Goal: Task Accomplishment & Management: Manage account settings

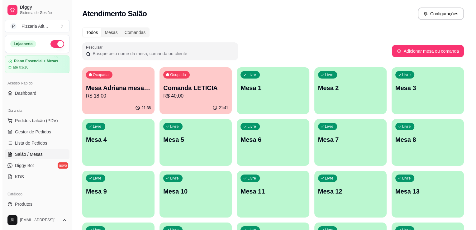
scroll to position [36, 0]
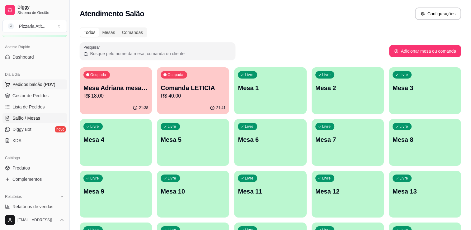
click at [40, 83] on span "Pedidos balcão (PDV)" at bounding box center [33, 84] width 43 height 6
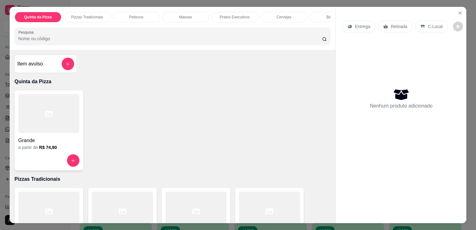
click at [49, 138] on div "Grande" at bounding box center [48, 138] width 61 height 11
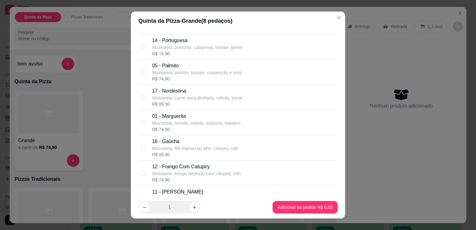
scroll to position [209, 0]
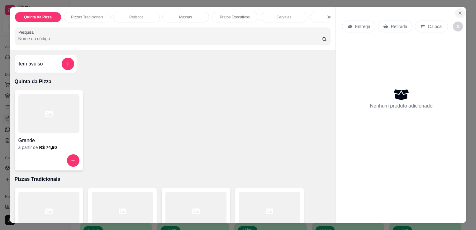
drag, startPoint x: 461, startPoint y: 6, endPoint x: 458, endPoint y: 11, distance: 5.4
click at [458, 11] on section "Quinta da Pizza Pizzas Tradicionais Petiscos Massas Pratos Executivos Cervejas …" at bounding box center [238, 115] width 457 height 216
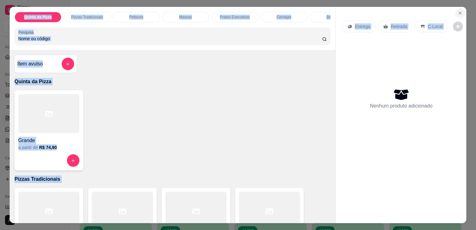
click at [458, 11] on icon "Close" at bounding box center [459, 13] width 5 height 5
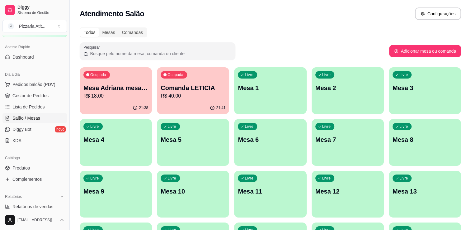
click at [41, 87] on span "Pedidos balcão (PDV)" at bounding box center [33, 84] width 43 height 6
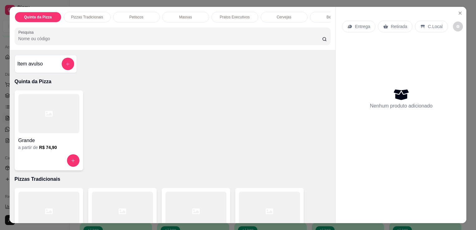
click at [66, 129] on div at bounding box center [48, 113] width 61 height 39
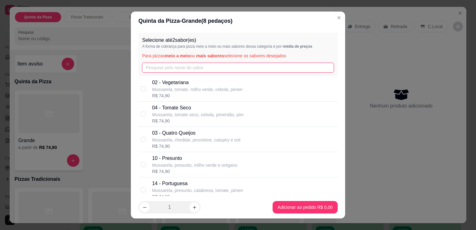
click at [179, 68] on input "text" at bounding box center [238, 68] width 192 height 10
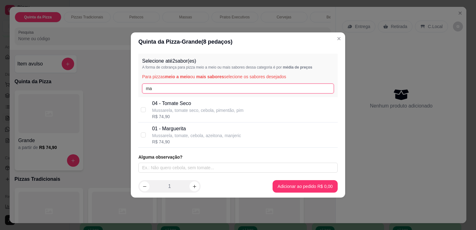
type input "m"
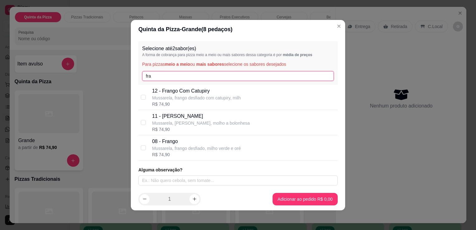
type input "fra"
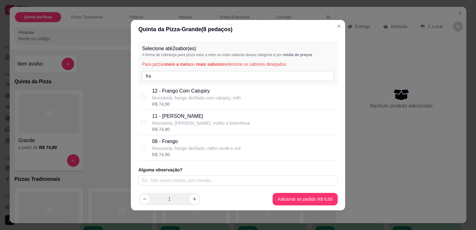
click at [179, 145] on p "Mussarela, frango desfiado, milho verde e oré" at bounding box center [196, 148] width 89 height 6
checkbox input "true"
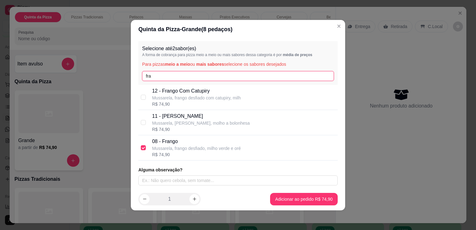
click at [202, 77] on input "fra" at bounding box center [238, 76] width 192 height 10
type input "f"
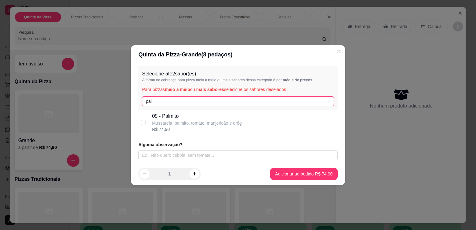
type input "pal"
click at [169, 114] on p "05 - Palmito" at bounding box center [197, 115] width 90 height 7
checkbox input "true"
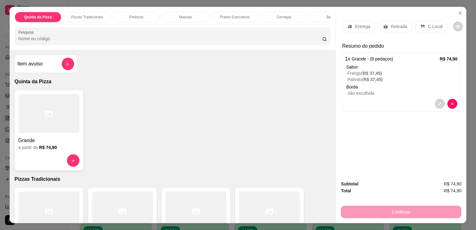
click at [385, 24] on icon at bounding box center [385, 26] width 5 height 5
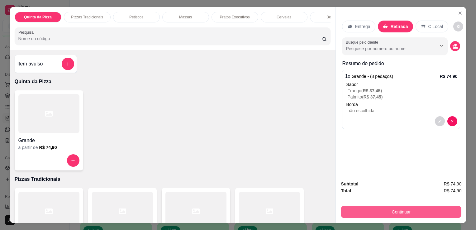
click at [371, 208] on button "Continuar" at bounding box center [401, 212] width 121 height 12
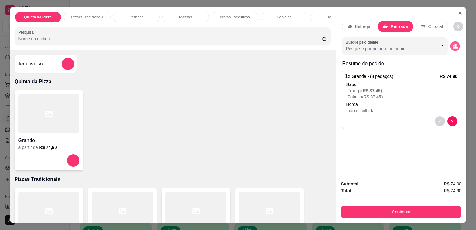
click at [454, 43] on icon "decrease-product-quantity" at bounding box center [454, 45] width 5 height 5
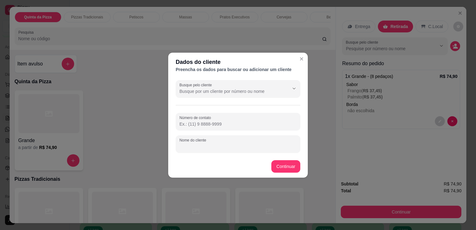
click at [239, 145] on input "Nome do cliente" at bounding box center [237, 146] width 117 height 6
click at [239, 145] on input "d" at bounding box center [237, 146] width 117 height 6
type input "d"
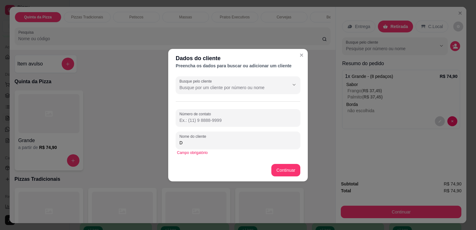
click at [224, 145] on input "D" at bounding box center [237, 143] width 117 height 6
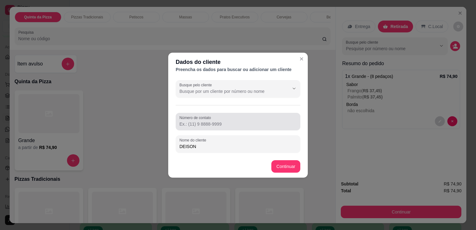
type input "DEISON"
click at [209, 125] on input "Número de contato" at bounding box center [237, 124] width 117 height 6
type input "[PHONE_NUMBER]"
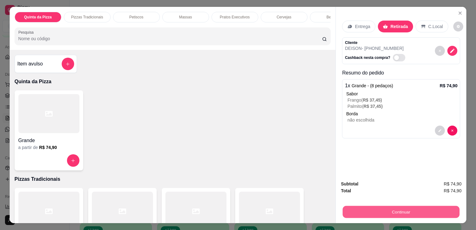
click at [345, 212] on button "Continuar" at bounding box center [401, 212] width 117 height 12
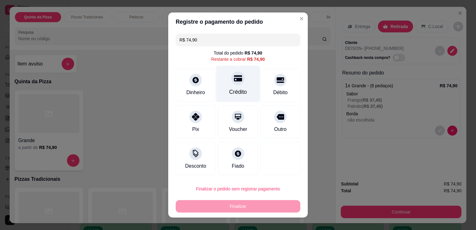
click at [222, 79] on div "Crédito" at bounding box center [238, 84] width 44 height 36
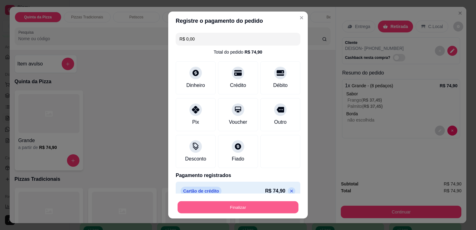
click at [248, 202] on button "Finalizar" at bounding box center [237, 207] width 121 height 12
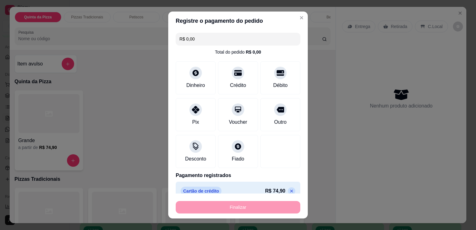
type input "-R$ 74,90"
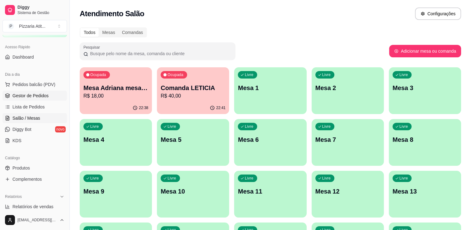
click at [45, 95] on span "Gestor de Pedidos" at bounding box center [30, 95] width 36 height 6
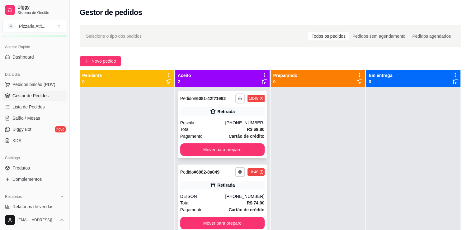
click at [209, 128] on div "Total R$ 69,80" at bounding box center [222, 129] width 84 height 7
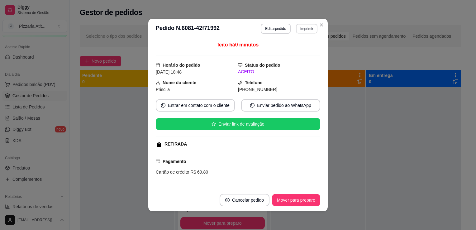
click at [303, 29] on button "Imprimir" at bounding box center [306, 29] width 21 height 10
click at [294, 48] on button "IMPRESSORA" at bounding box center [293, 50] width 44 height 10
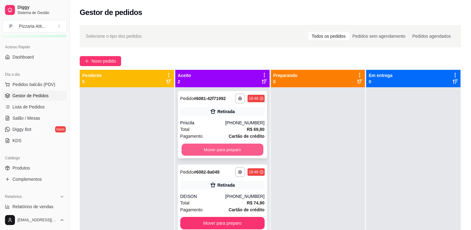
click at [250, 150] on button "Mover para preparo" at bounding box center [223, 150] width 82 height 12
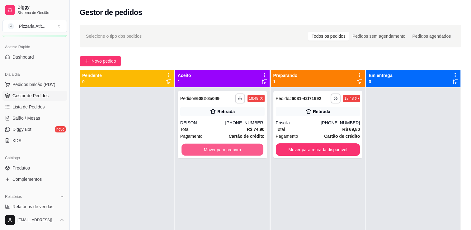
click at [250, 150] on button "Mover para preparo" at bounding box center [223, 150] width 82 height 12
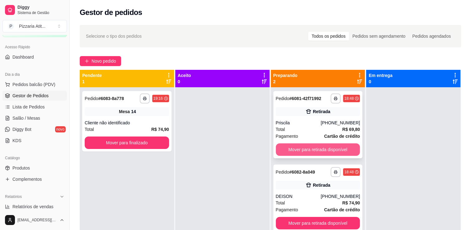
click at [302, 149] on button "Mover para retirada disponível" at bounding box center [318, 149] width 84 height 12
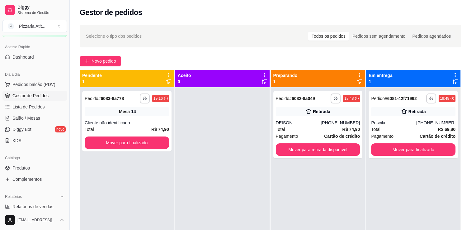
click at [64, 69] on div "Dia a dia Pedidos balcão (PDV) Gestor de Pedidos Lista de Pedidos Salão / Mesas…" at bounding box center [34, 107] width 69 height 81
click at [351, 147] on button "Mover para retirada disponível" at bounding box center [318, 150] width 82 height 12
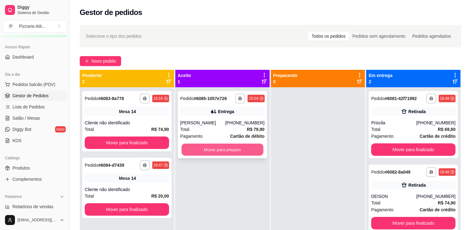
click at [200, 150] on button "Mover para preparo" at bounding box center [223, 150] width 82 height 12
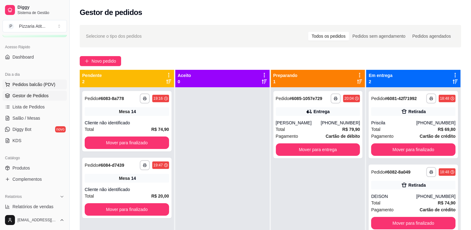
click at [35, 82] on span "Pedidos balcão (PDV)" at bounding box center [33, 84] width 43 height 6
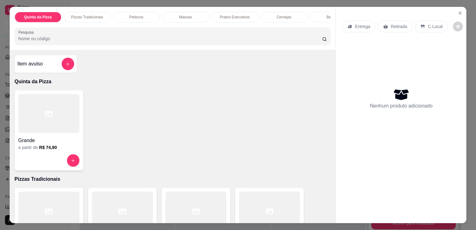
click at [62, 122] on div at bounding box center [48, 113] width 61 height 39
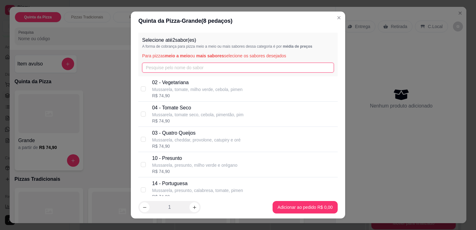
click at [220, 68] on input "text" at bounding box center [238, 68] width 192 height 10
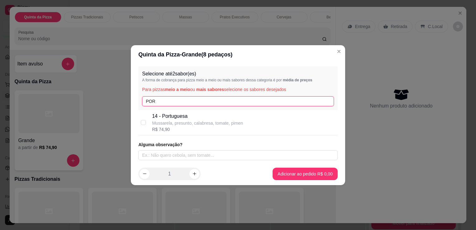
type input "POR"
click at [187, 126] on div "R$ 74,90" at bounding box center [197, 129] width 91 height 6
checkbox input "true"
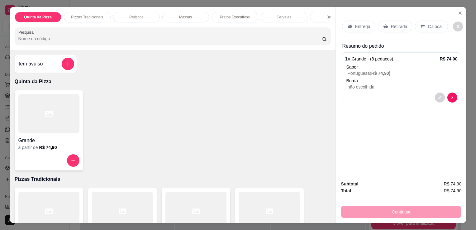
click at [393, 23] on p "Retirada" at bounding box center [398, 26] width 17 height 6
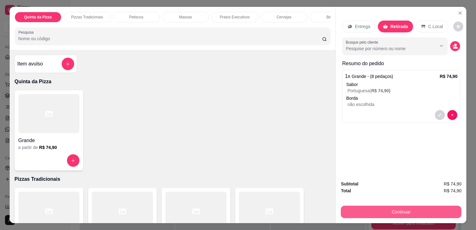
click at [399, 208] on button "Continuar" at bounding box center [401, 212] width 121 height 12
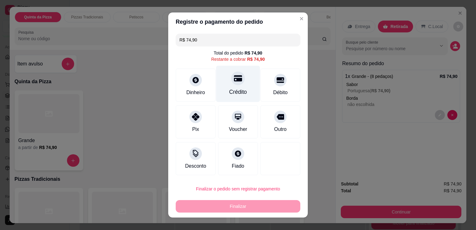
click at [244, 94] on div "Crédito" at bounding box center [238, 84] width 44 height 36
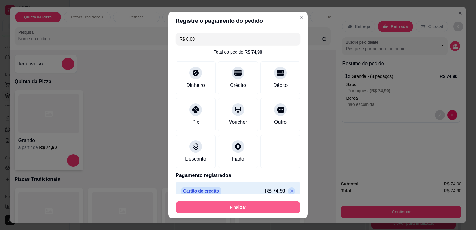
click at [239, 206] on button "Finalizar" at bounding box center [238, 207] width 125 height 12
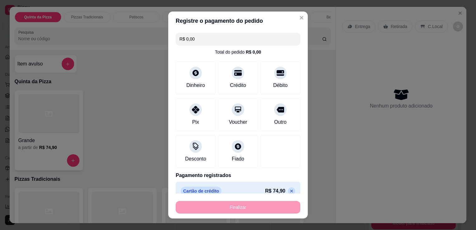
type input "-R$ 74,90"
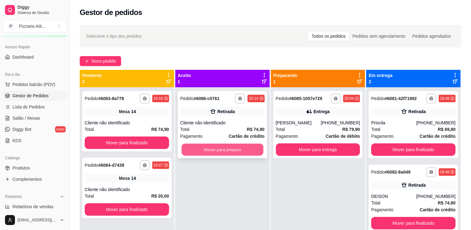
click at [228, 148] on button "Mover para preparo" at bounding box center [223, 150] width 82 height 12
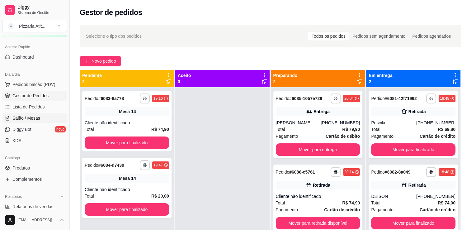
click at [24, 120] on span "Salão / Mesas" at bounding box center [26, 118] width 28 height 6
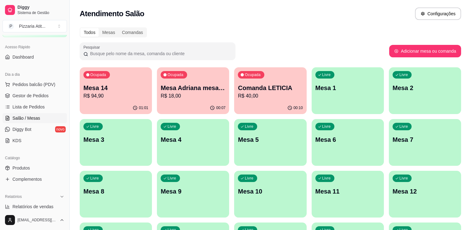
click at [119, 100] on div "Ocupada Mesa 14 R$ 94,90" at bounding box center [116, 84] width 72 height 35
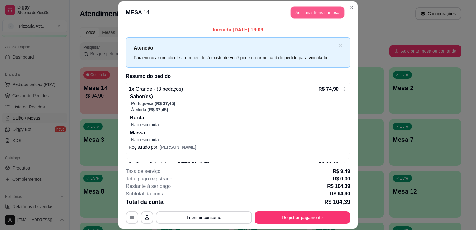
click at [311, 12] on button "Adicionar itens na mesa" at bounding box center [318, 12] width 54 height 12
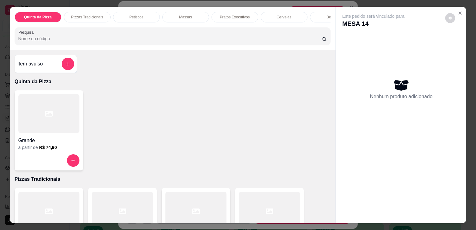
click at [209, 39] on input "Pesquisa" at bounding box center [170, 38] width 304 height 6
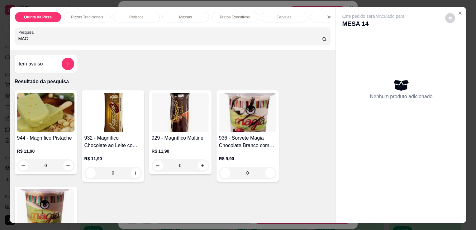
type input "MAG"
click at [168, 117] on img at bounding box center [180, 112] width 57 height 39
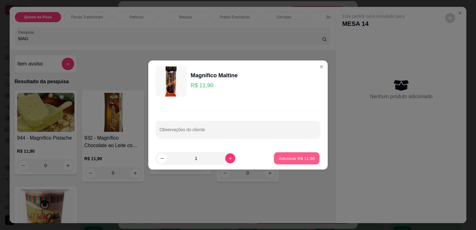
click at [294, 161] on button "Adicionar R$ 11,90" at bounding box center [297, 158] width 46 height 12
type input "1"
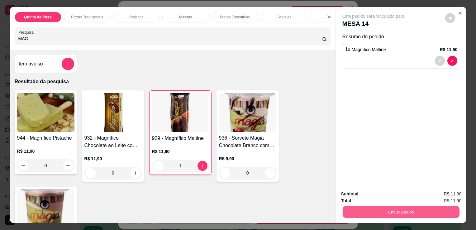
click at [371, 206] on button "Enviar pedido" at bounding box center [401, 212] width 117 height 12
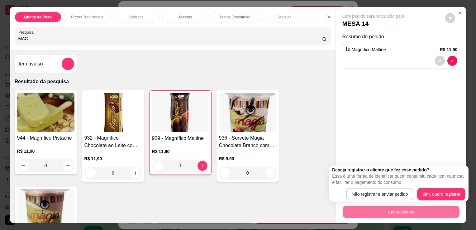
click at [369, 187] on div "Deseja registrar o cliente que fez esse pedido? Essa é uma forma de identificar…" at bounding box center [398, 184] width 133 height 34
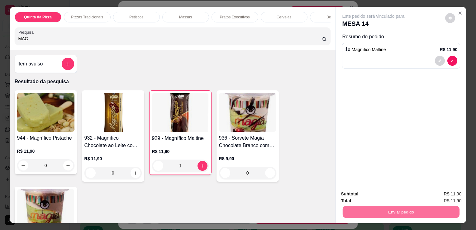
click at [371, 194] on button "Não registrar e enviar pedido" at bounding box center [380, 194] width 63 height 12
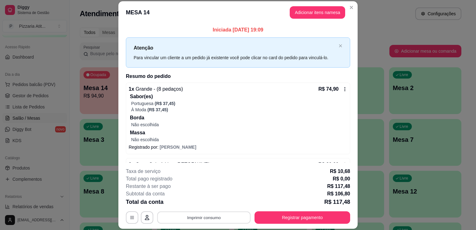
click at [189, 217] on button "Imprimir consumo" at bounding box center [203, 217] width 93 height 12
click at [206, 204] on button "IMPRESSORA" at bounding box center [204, 203] width 44 height 10
click at [292, 218] on button "Registrar pagamento" at bounding box center [302, 217] width 93 height 12
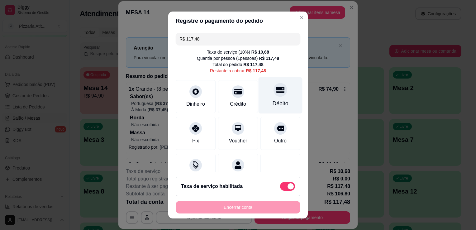
click at [272, 107] on div "Débito" at bounding box center [280, 103] width 16 height 8
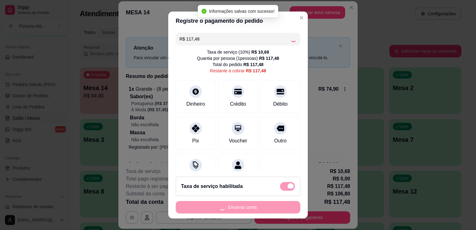
type input "R$ 0,00"
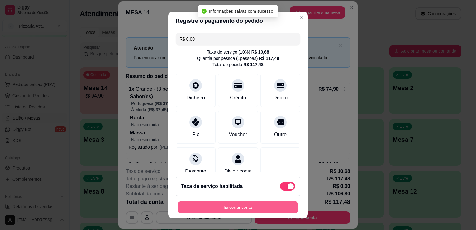
click at [251, 207] on button "Encerrar conta" at bounding box center [237, 207] width 121 height 12
